Goal: Information Seeking & Learning: Learn about a topic

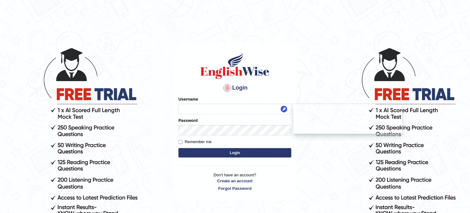
type input "Pmpatel9033_"
click at [180, 152] on button "Login" at bounding box center [235, 153] width 113 height 9
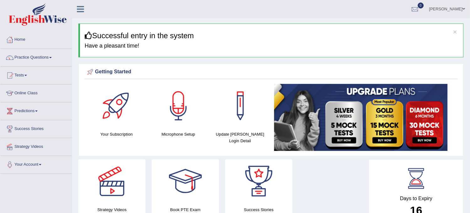
click at [48, 58] on link "Practice Questions" at bounding box center [36, 57] width 72 height 16
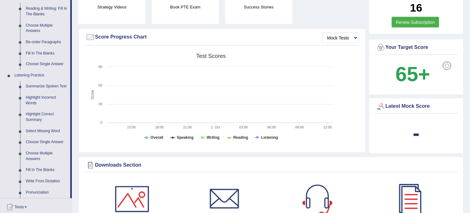
scroll to position [208, 0]
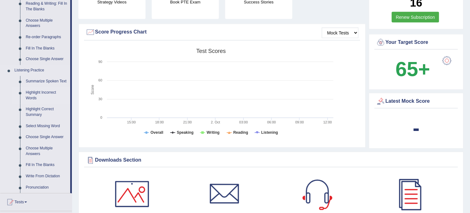
click at [46, 93] on link "Highlight Incorrect Words" at bounding box center [46, 96] width 47 height 17
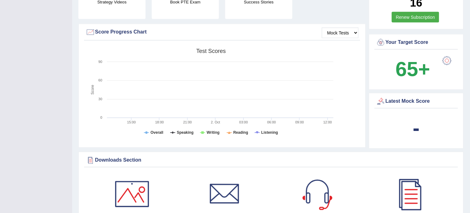
scroll to position [74, 0]
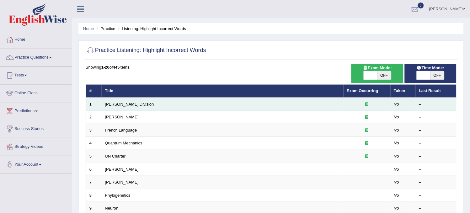
click at [120, 105] on link "[PERSON_NAME] Division" at bounding box center [129, 104] width 49 height 5
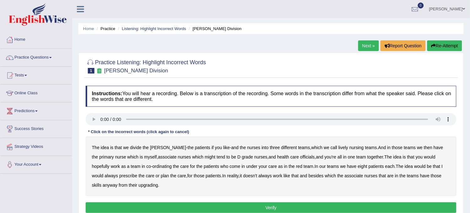
click at [50, 58] on link "Practice Questions" at bounding box center [36, 57] width 72 height 16
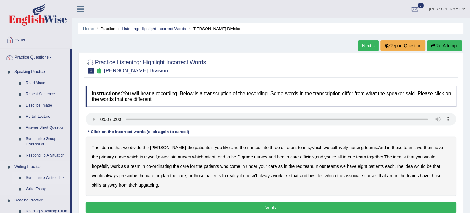
click at [43, 178] on link "Summarize Written Text" at bounding box center [46, 178] width 47 height 11
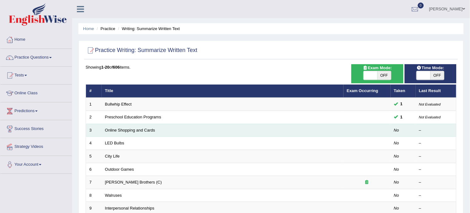
click at [138, 127] on td "Online Shopping and Cards" at bounding box center [223, 130] width 242 height 13
click at [160, 124] on td "Online Shopping and Cards" at bounding box center [223, 130] width 242 height 13
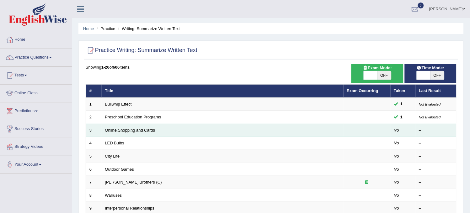
click at [107, 130] on link "Online Shopping and Cards" at bounding box center [130, 130] width 50 height 5
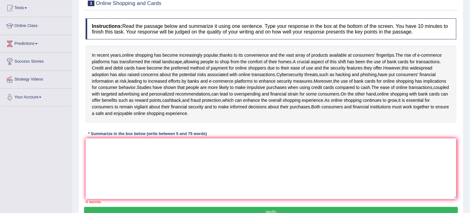
scroll to position [80, 0]
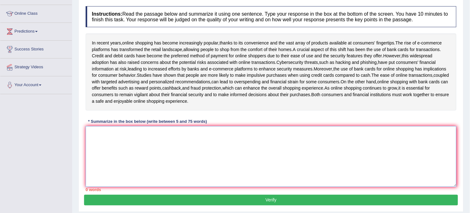
click at [340, 149] on textarea at bounding box center [271, 157] width 371 height 61
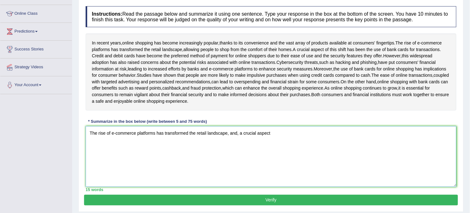
click at [340, 149] on textarea "The rise of e-commerce platforms has transformed the retail landscape, and, a c…" at bounding box center [271, 157] width 371 height 61
click at [399, 146] on textarea "The rise of e-commerce platforms has transformed the retail landscape, and, a c…" at bounding box center [271, 157] width 371 height 61
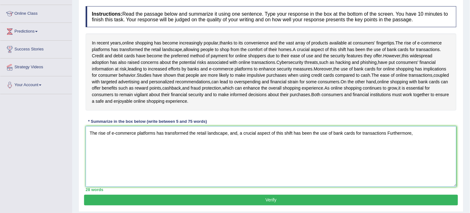
click at [387, 139] on textarea "The rise of e-commerce platforms has transformed the retail landscape, and, a c…" at bounding box center [271, 157] width 371 height 61
click at [425, 139] on textarea "The rise of e-commerce platforms has transformed the retail landscape, and, a c…" at bounding box center [271, 157] width 371 height 61
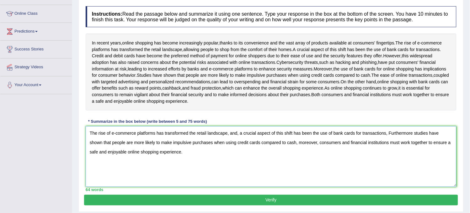
type textarea "The rise of e-commerce platforms has transformed the retail landscape, and, a c…"
click at [289, 205] on button "Verify" at bounding box center [271, 200] width 374 height 11
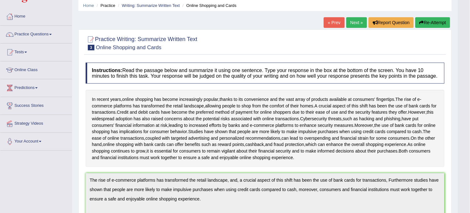
scroll to position [20, 0]
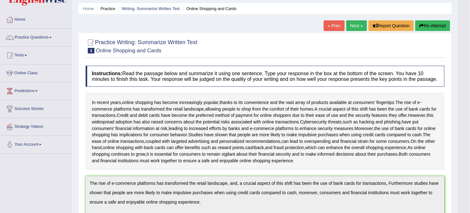
click at [351, 22] on link "Next »" at bounding box center [357, 25] width 21 height 11
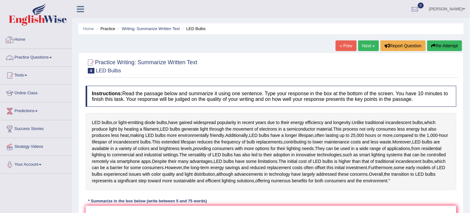
click at [46, 54] on link "Practice Questions" at bounding box center [36, 57] width 72 height 16
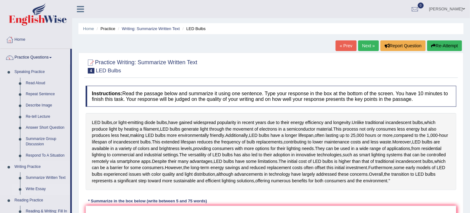
click at [44, 190] on link "Write Essay" at bounding box center [46, 189] width 47 height 11
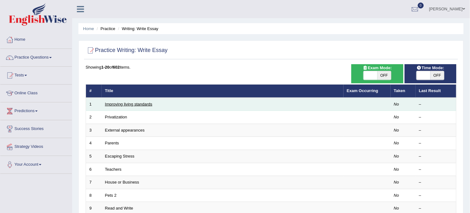
click at [128, 104] on link "Improving living standards" at bounding box center [128, 104] width 47 height 5
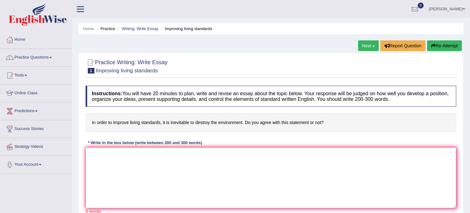
click at [135, 156] on textarea at bounding box center [271, 178] width 371 height 61
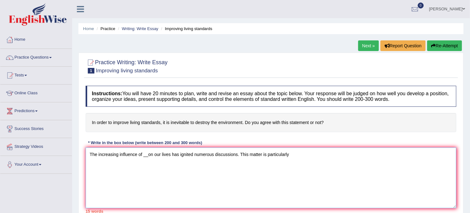
click at [135, 156] on textarea "The increasing influence of __on our lives has ignited numerous discussions. Th…" at bounding box center [271, 178] width 371 height 61
click at [297, 159] on textarea "The increasing influence of __on our lives has ignited numerous discussions. Th…" at bounding box center [271, 178] width 371 height 61
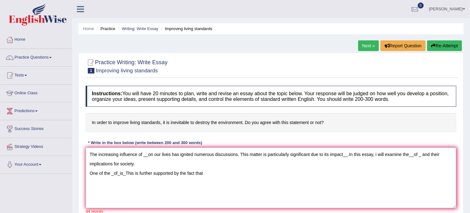
type textarea "The increasing influence of __on our lives has ignited numerous discussions. Th…"
